Goal: Find specific page/section: Find specific page/section

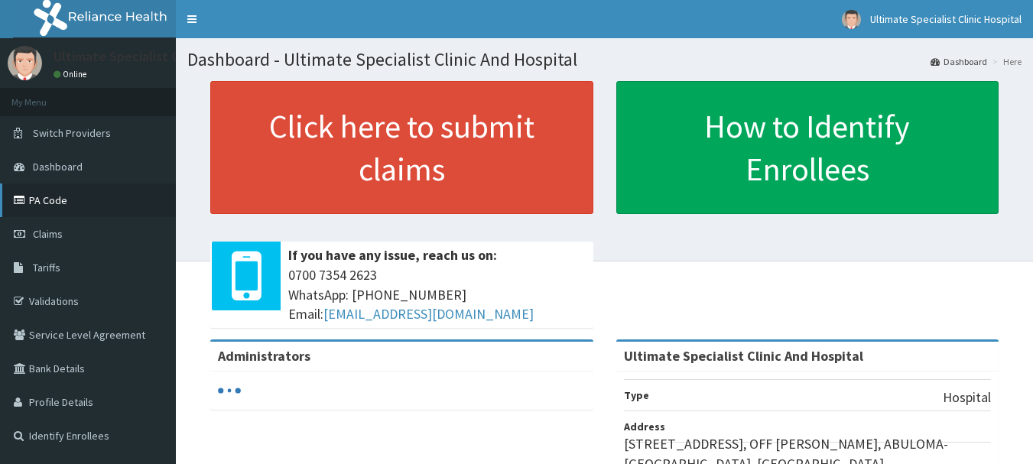
click at [67, 201] on link "PA Code" at bounding box center [88, 201] width 176 height 34
click at [76, 204] on link "PA Code" at bounding box center [88, 201] width 176 height 34
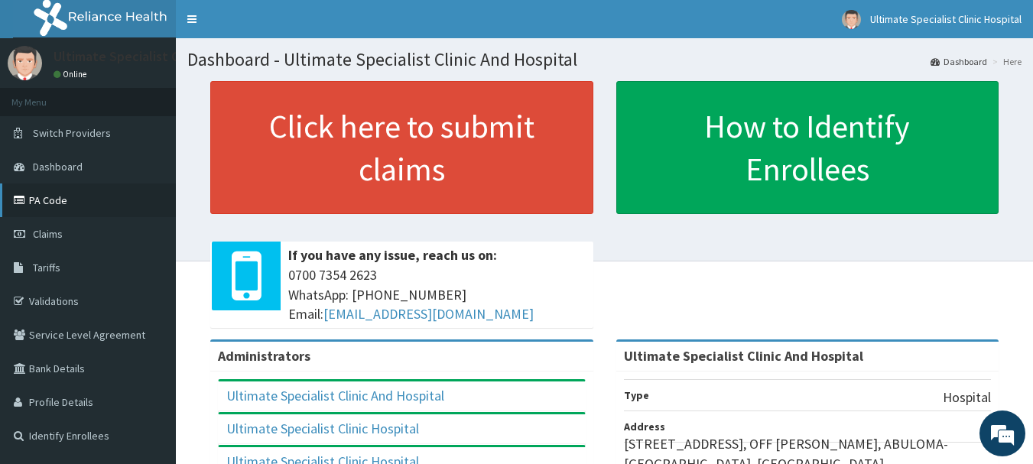
click at [62, 200] on link "PA Code" at bounding box center [88, 201] width 176 height 34
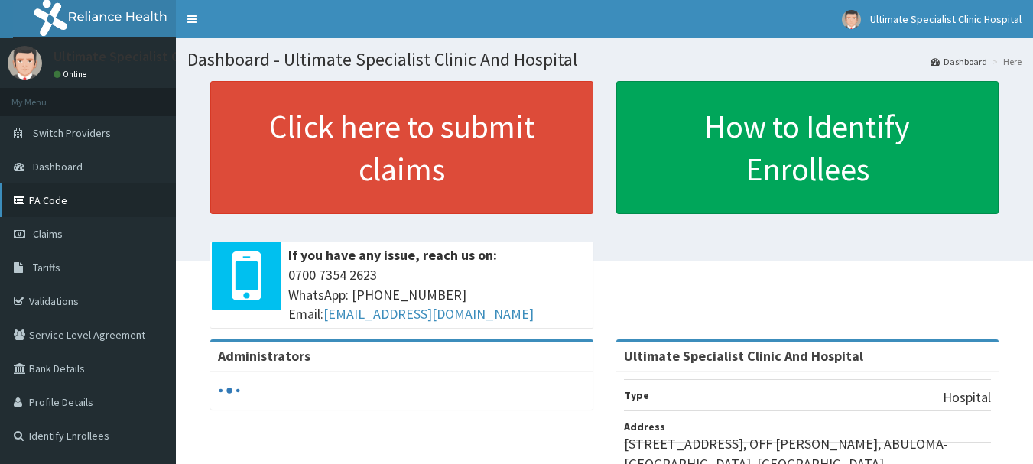
click at [78, 200] on link "PA Code" at bounding box center [88, 201] width 176 height 34
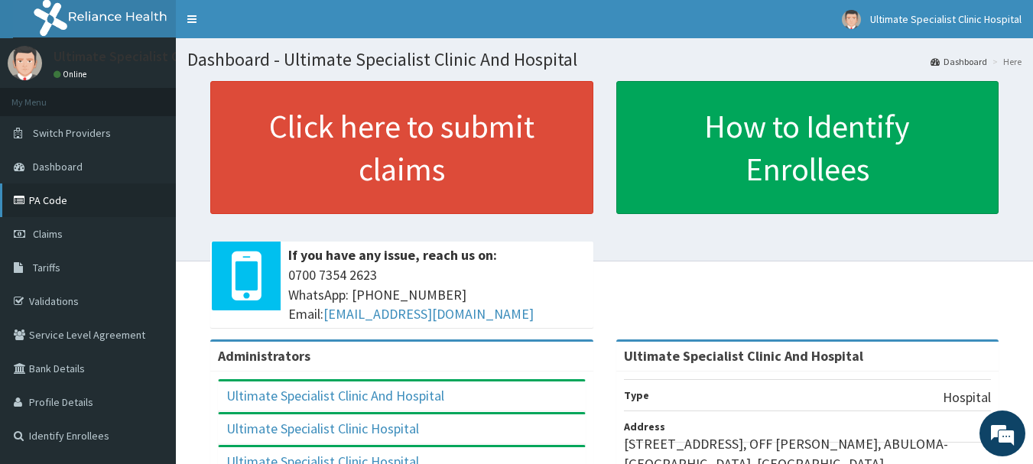
click at [61, 200] on link "PA Code" at bounding box center [88, 201] width 176 height 34
